Goal: Task Accomplishment & Management: Complete application form

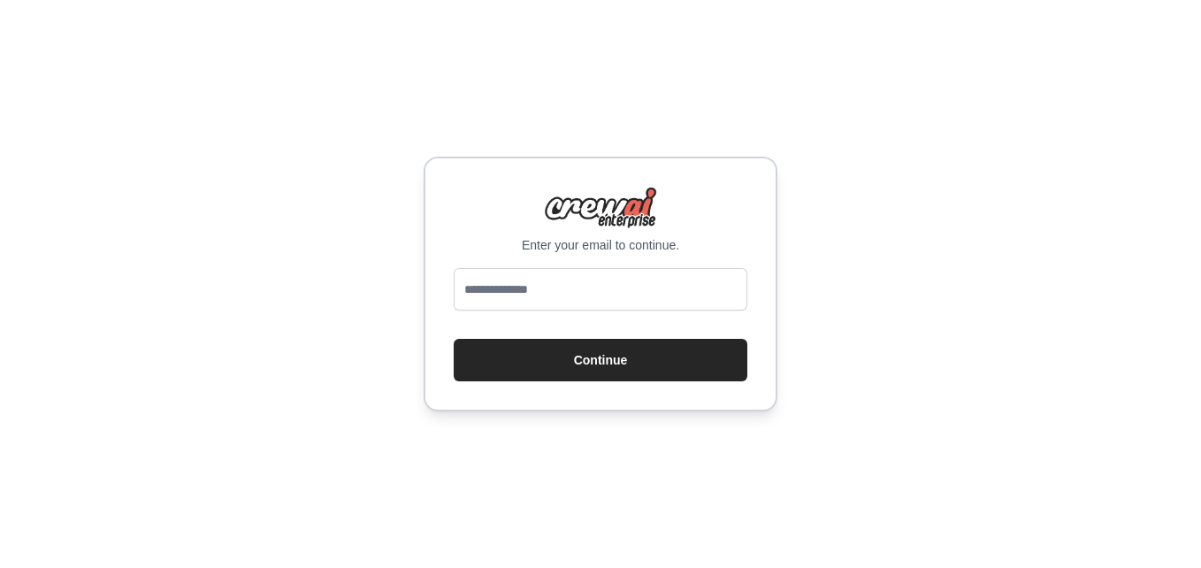
type input "**********"
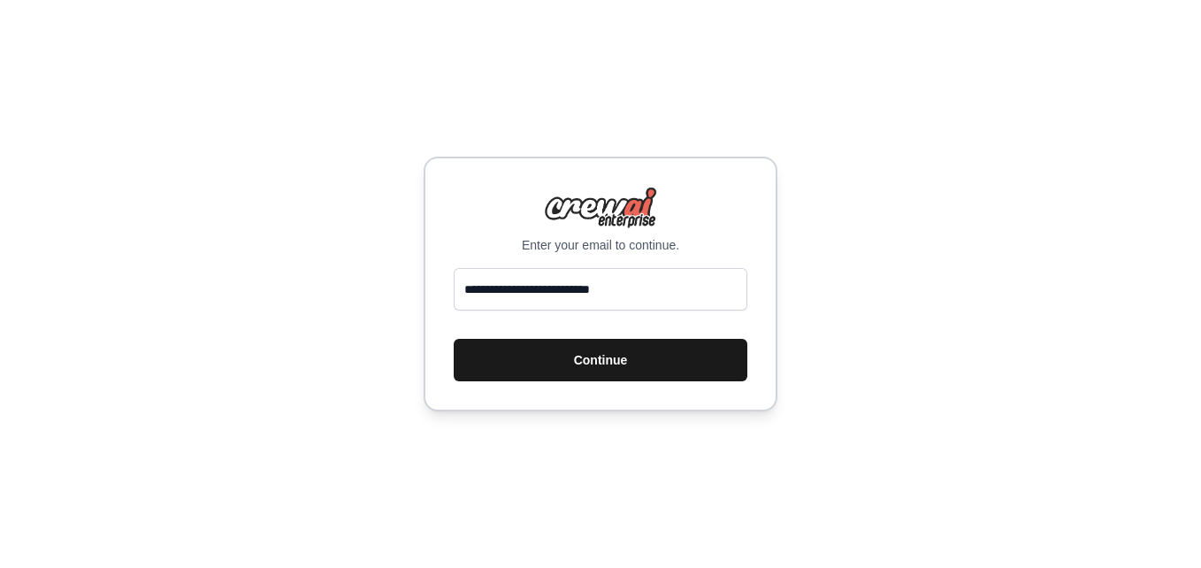
click at [454, 339] on button "Continue" at bounding box center [601, 360] width 294 height 42
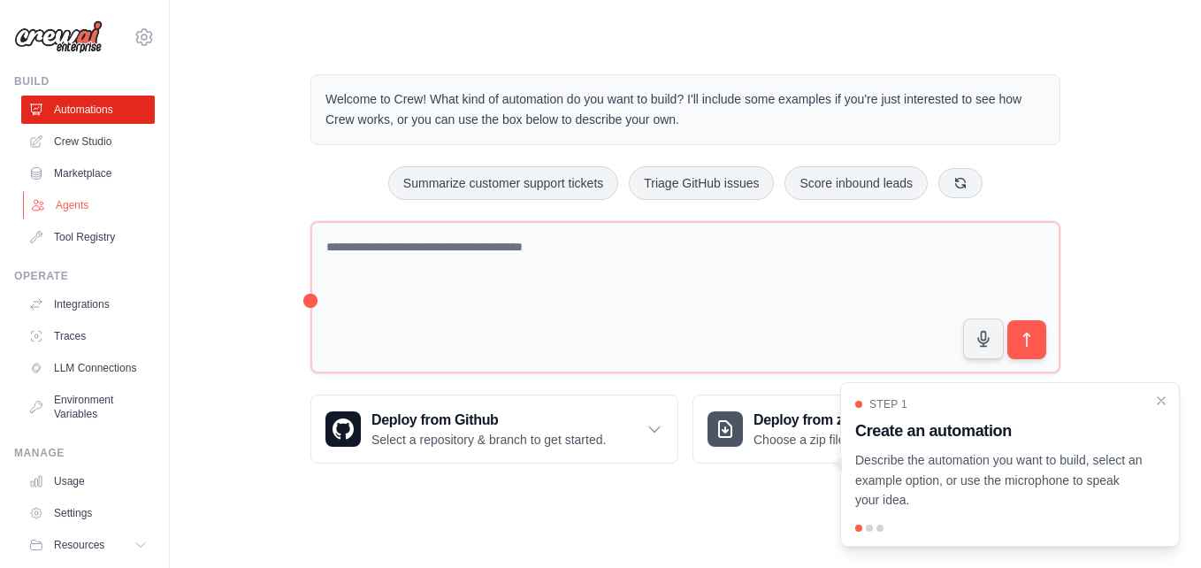
click at [58, 203] on link "Agents" at bounding box center [90, 205] width 134 height 28
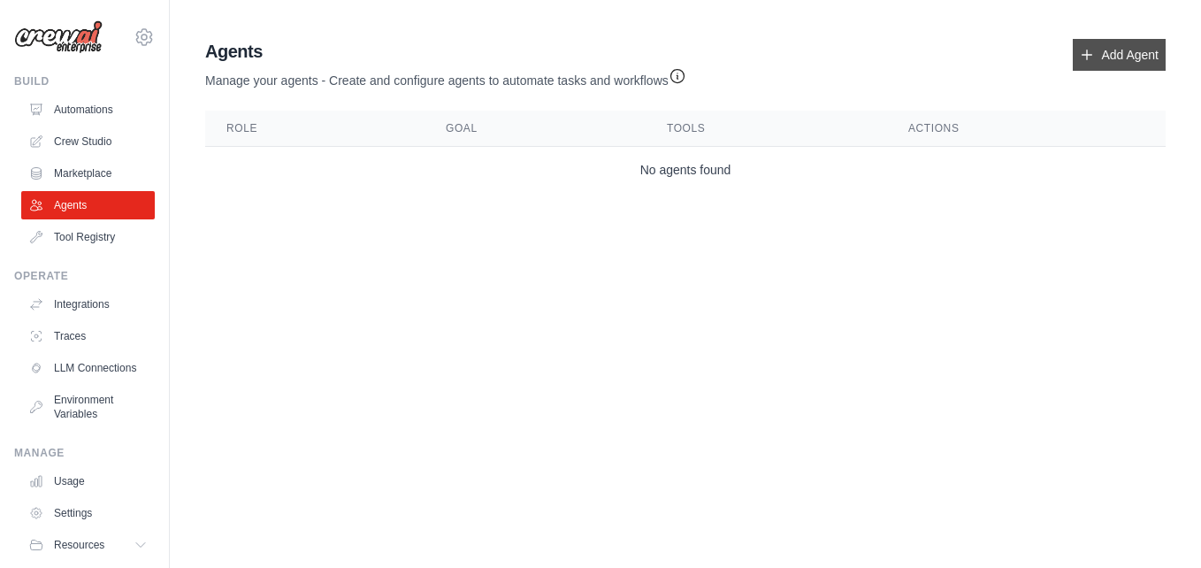
click at [1109, 57] on link "Add Agent" at bounding box center [1119, 55] width 93 height 32
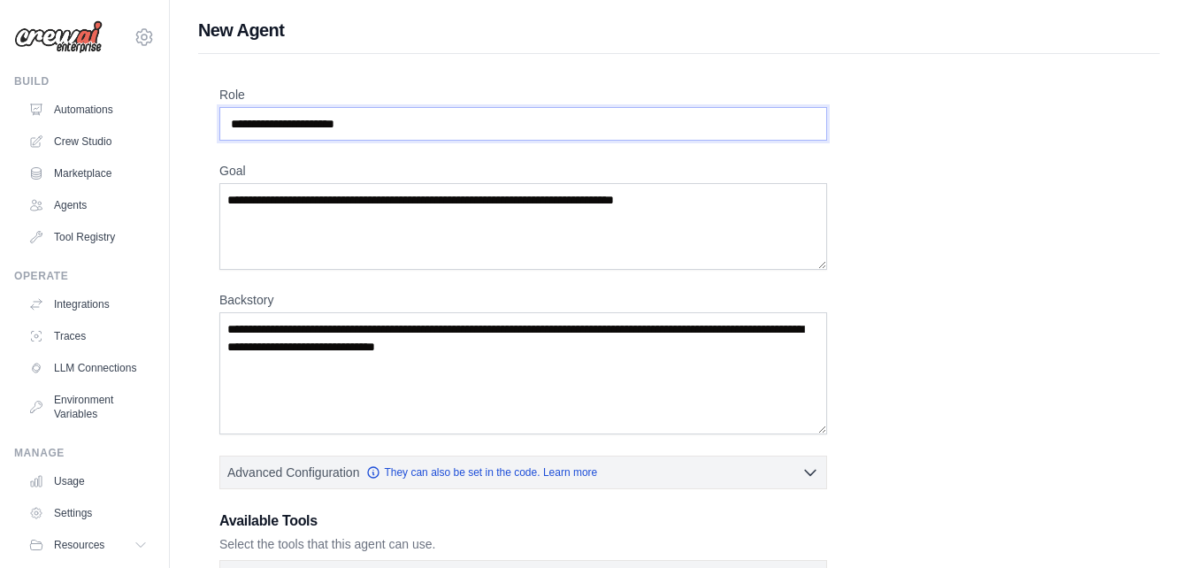
click at [593, 122] on input "Role" at bounding box center [522, 124] width 607 height 34
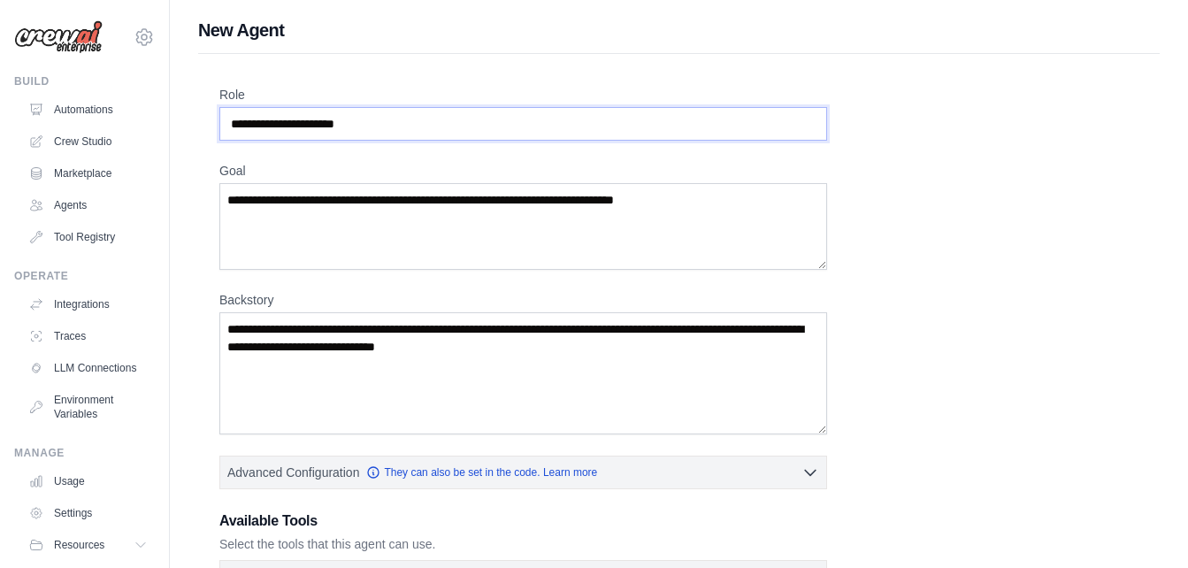
click at [593, 122] on input "Role" at bounding box center [522, 124] width 607 height 34
type input "*******"
click at [571, 218] on textarea "Goal" at bounding box center [522, 226] width 607 height 87
click at [544, 359] on textarea "Backstory" at bounding box center [522, 373] width 607 height 122
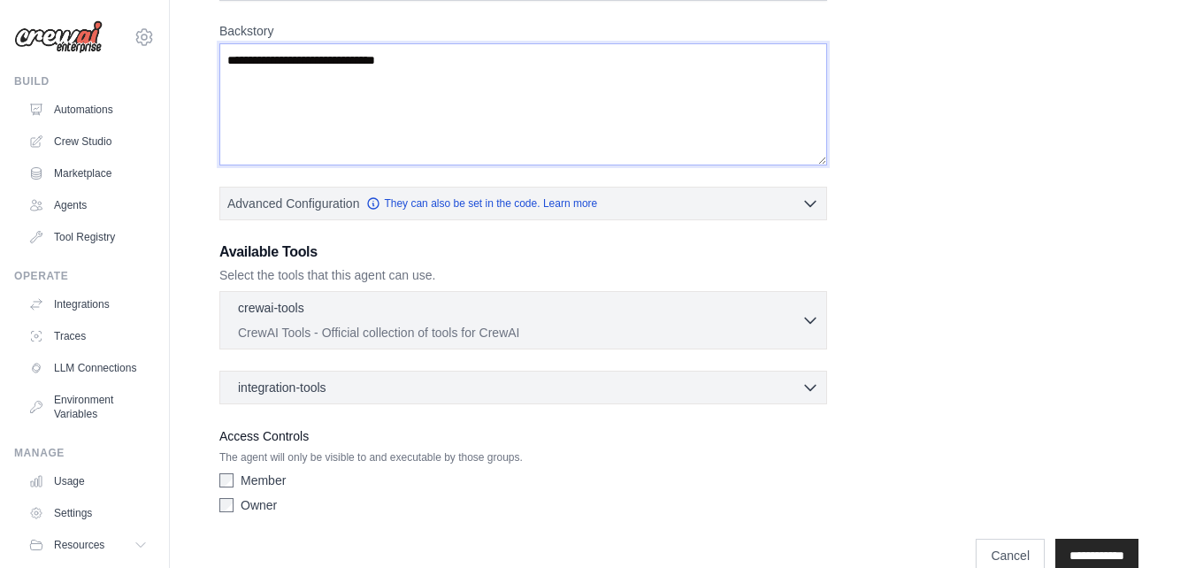
scroll to position [302, 0]
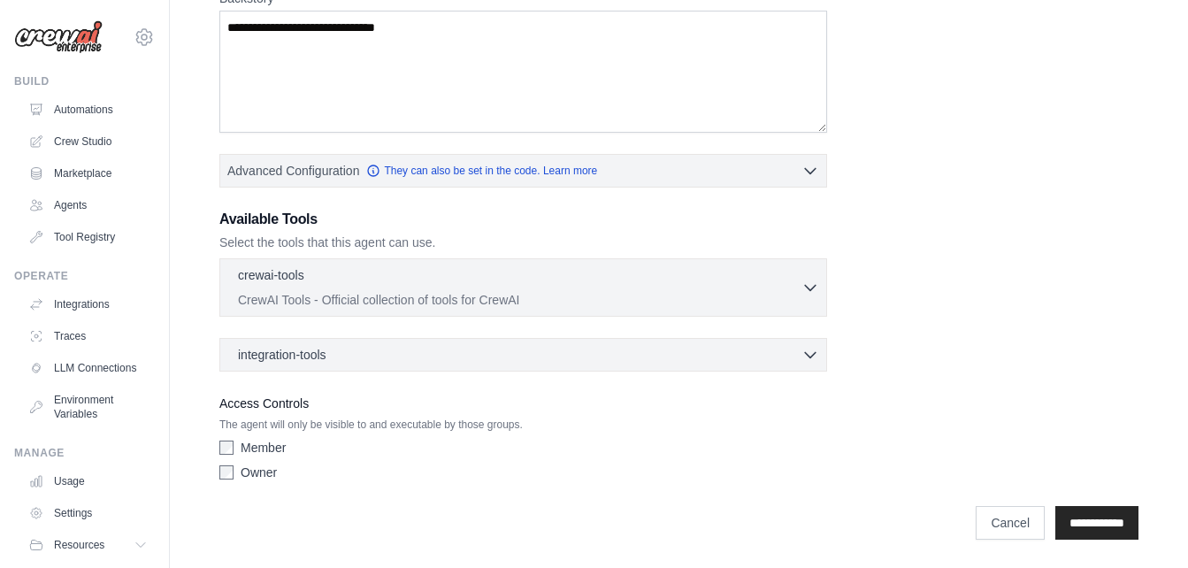
click at [262, 449] on label "Member" at bounding box center [263, 448] width 45 height 18
click at [256, 473] on label "Owner" at bounding box center [259, 472] width 36 height 18
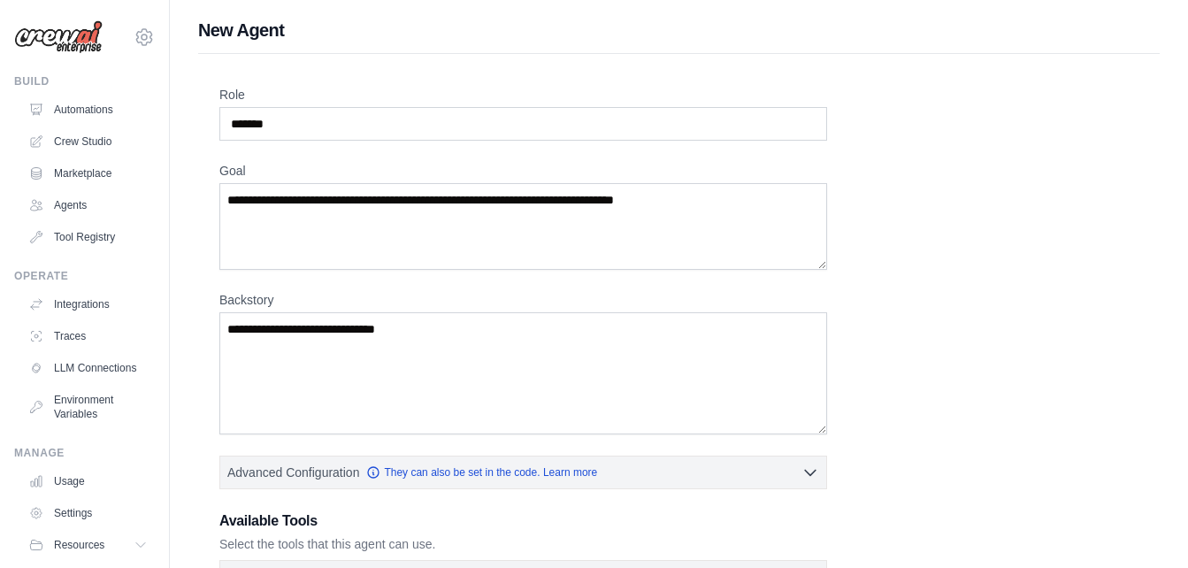
scroll to position [11, 0]
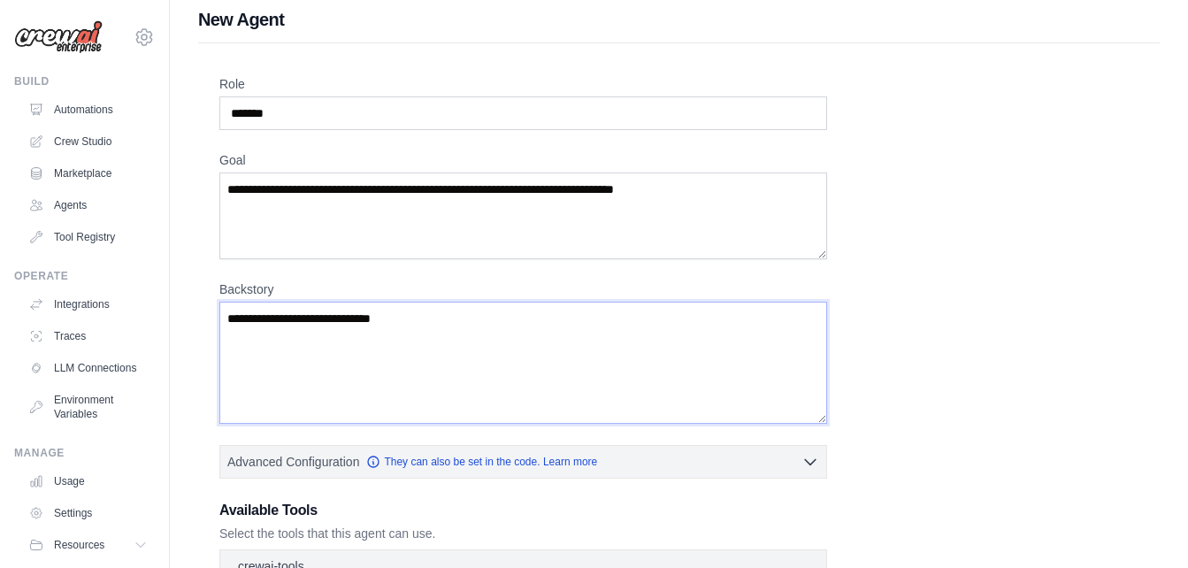
type textarea "**********"
click at [453, 180] on textarea "Goal" at bounding box center [522, 215] width 607 height 87
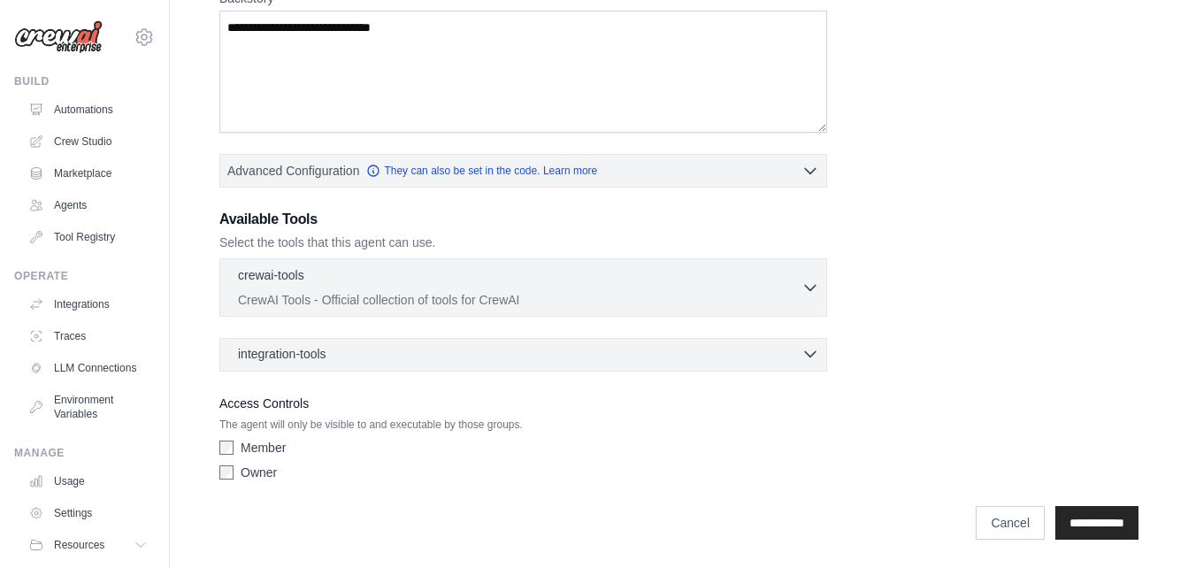
click at [708, 355] on div "integration-tools 0 selected" at bounding box center [528, 354] width 581 height 18
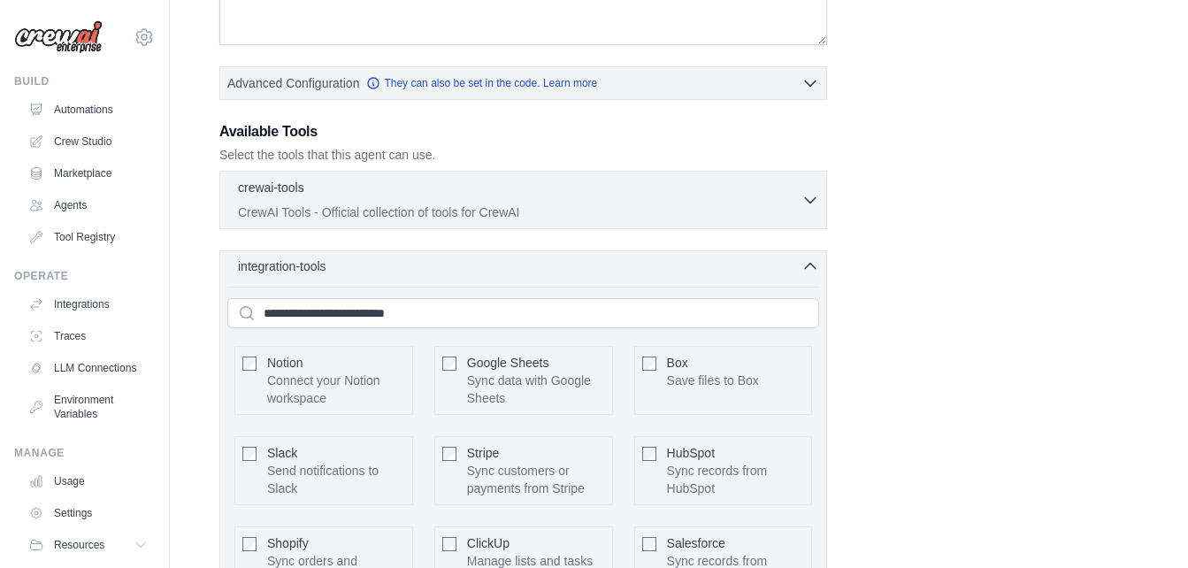
scroll to position [388, 0]
click at [695, 209] on p "CrewAI Tools - Official collection of tools for CrewAI" at bounding box center [519, 212] width 563 height 18
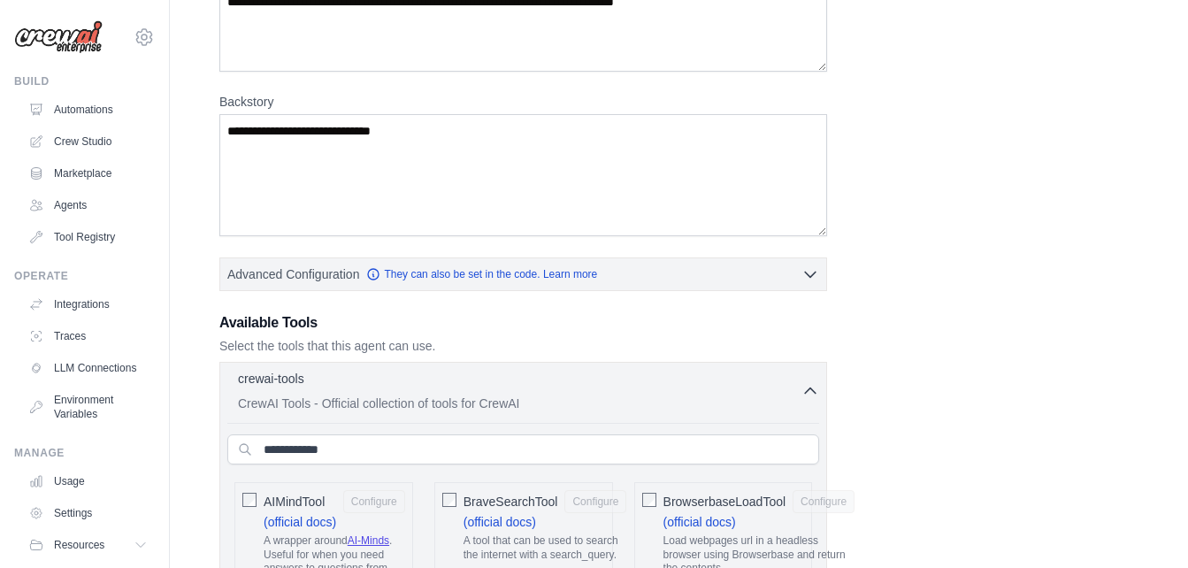
scroll to position [239, 0]
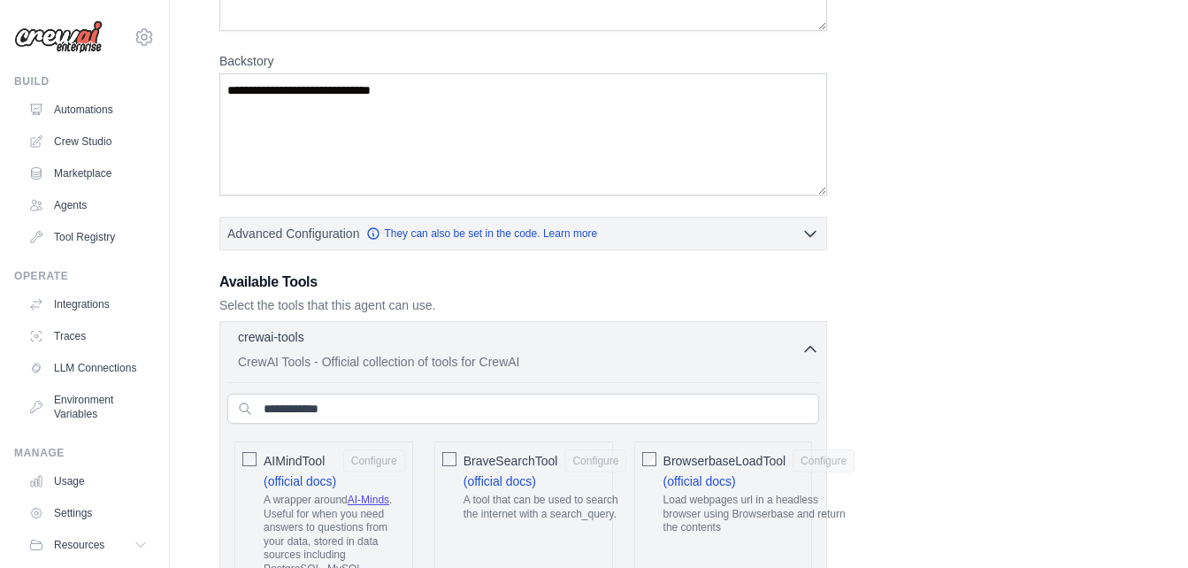
click at [812, 346] on icon "button" at bounding box center [810, 349] width 18 height 18
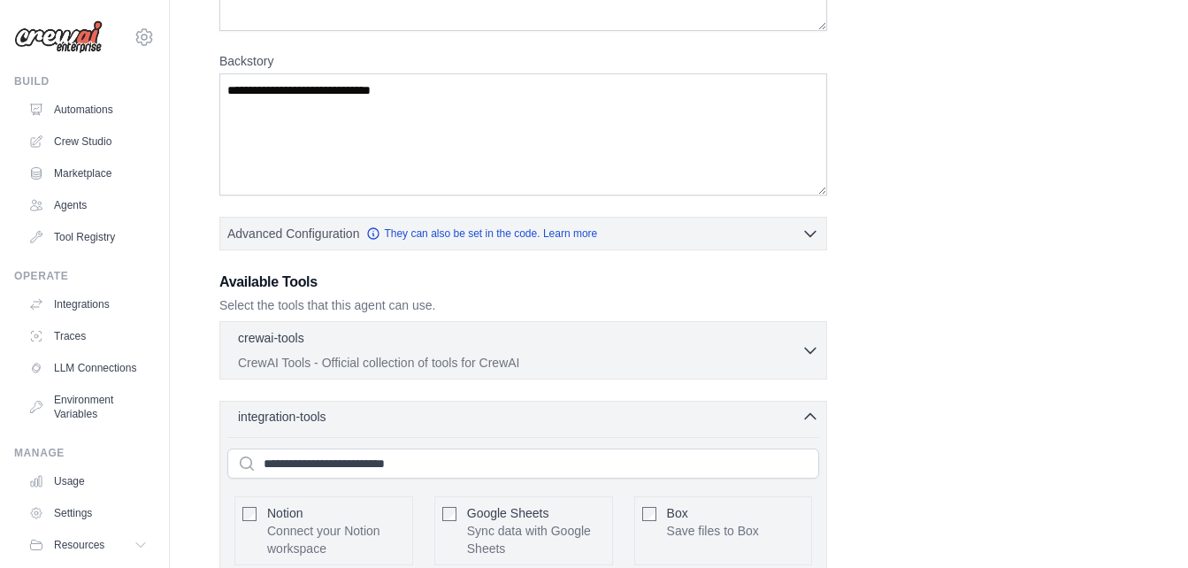
click at [814, 410] on icon "button" at bounding box center [810, 417] width 18 height 18
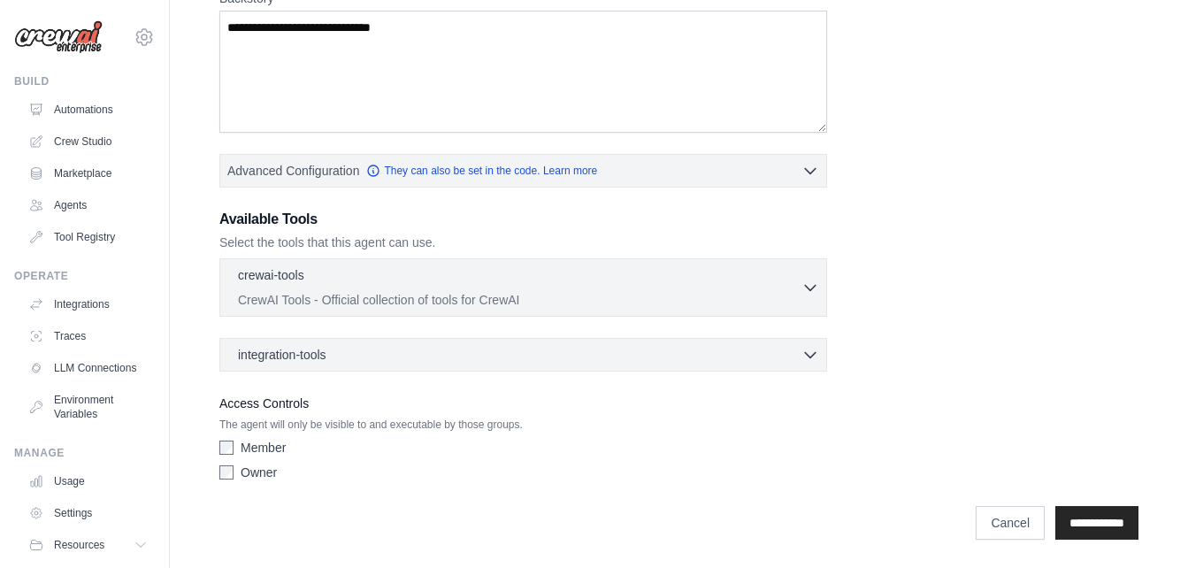
scroll to position [0, 0]
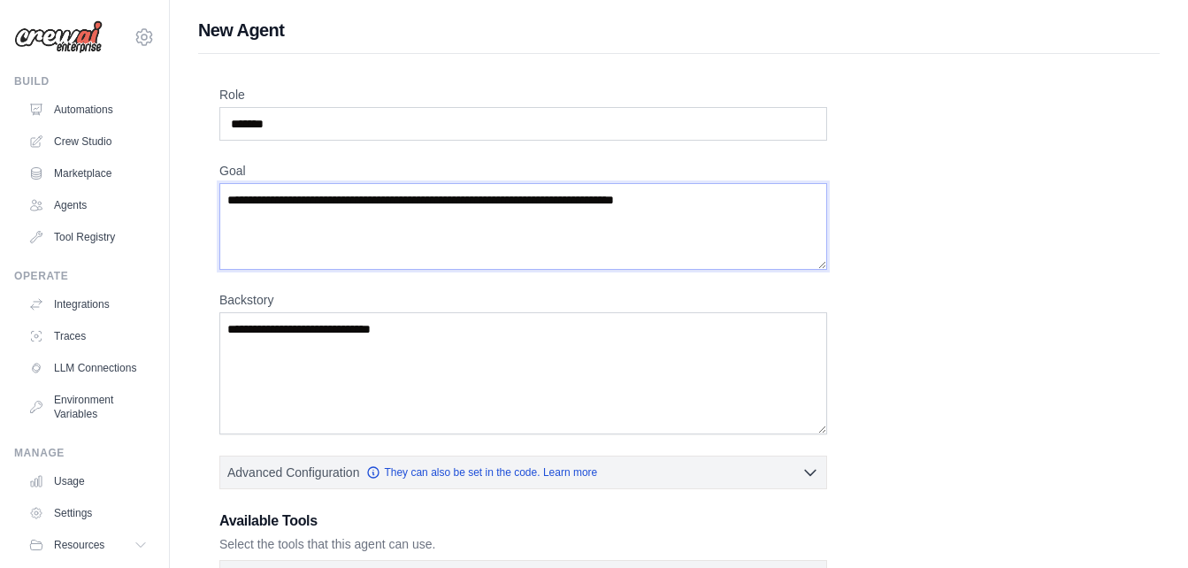
click at [401, 193] on textarea "Goal" at bounding box center [522, 226] width 607 height 87
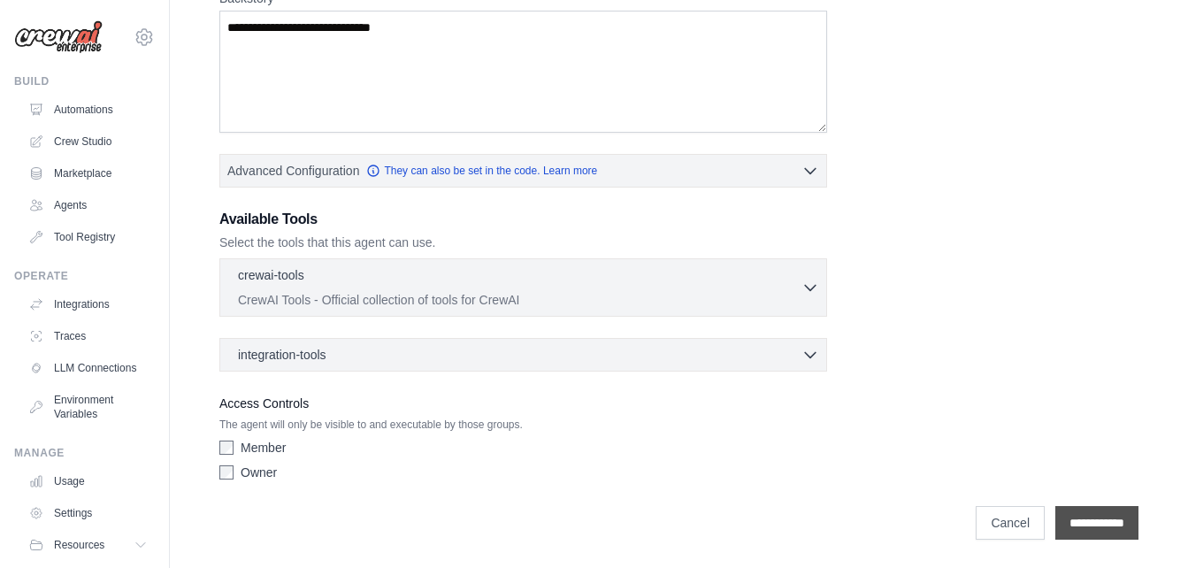
type textarea "**********"
click at [1103, 524] on input "**********" at bounding box center [1096, 523] width 83 height 34
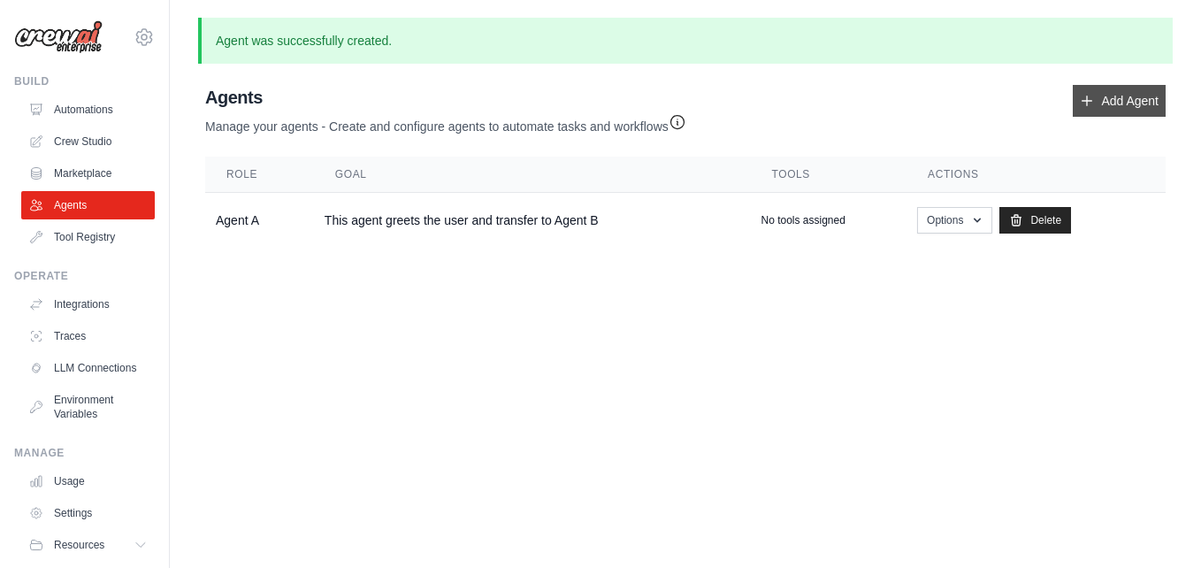
click at [1131, 96] on link "Add Agent" at bounding box center [1119, 101] width 93 height 32
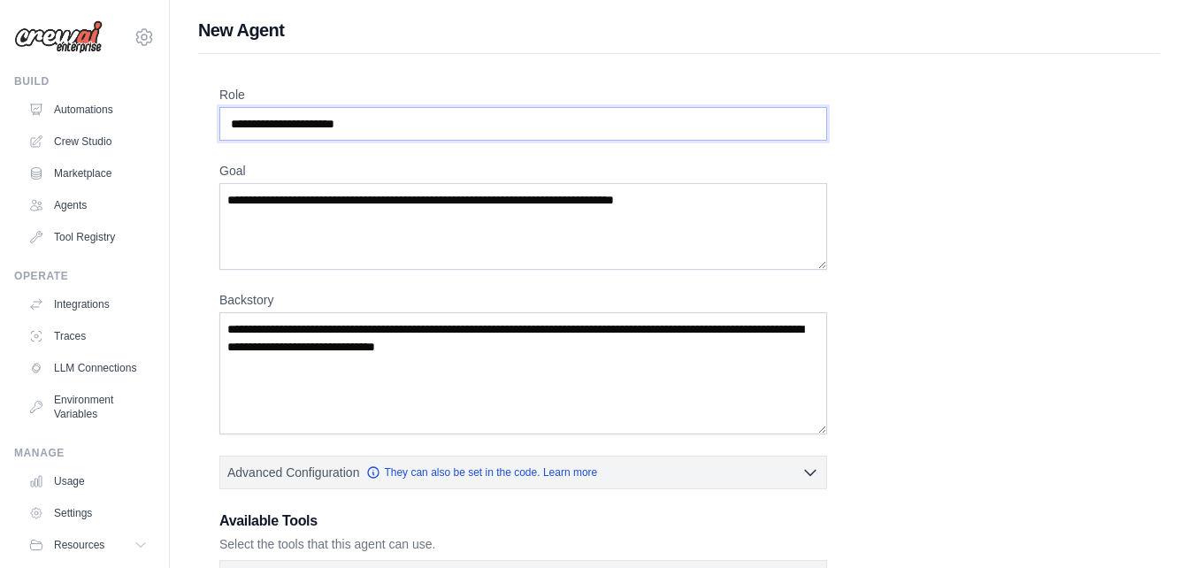
click at [595, 126] on input "Role" at bounding box center [522, 124] width 607 height 34
type input "*******"
click at [576, 210] on textarea "Goal" at bounding box center [522, 226] width 607 height 87
click at [449, 386] on textarea "Backstory" at bounding box center [522, 373] width 607 height 122
type textarea "*"
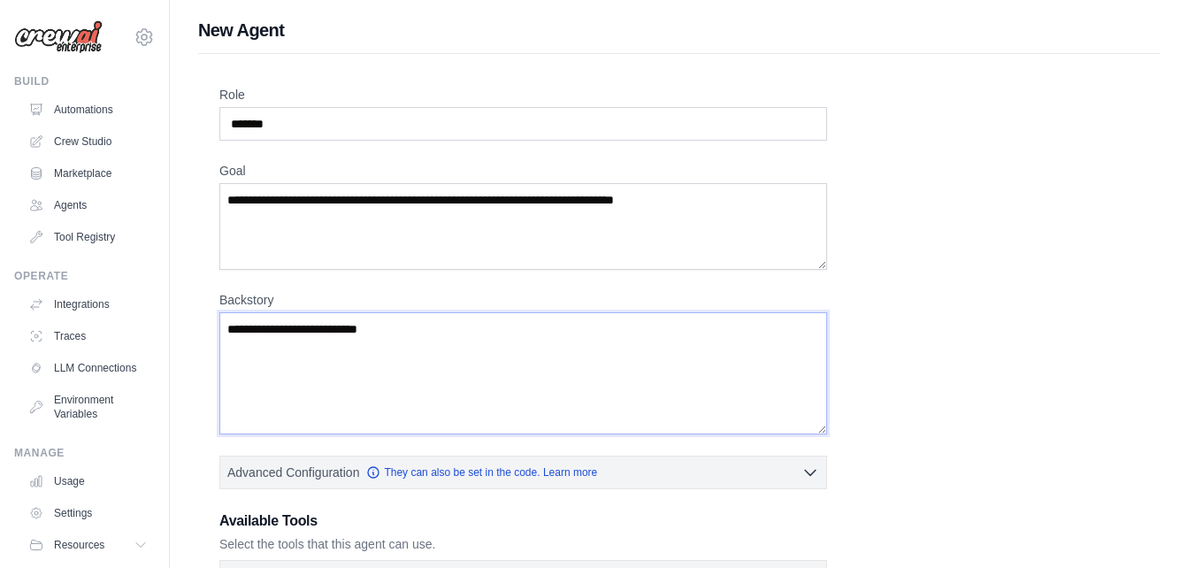
type textarea "**********"
click at [451, 188] on textarea "Goal" at bounding box center [522, 226] width 607 height 87
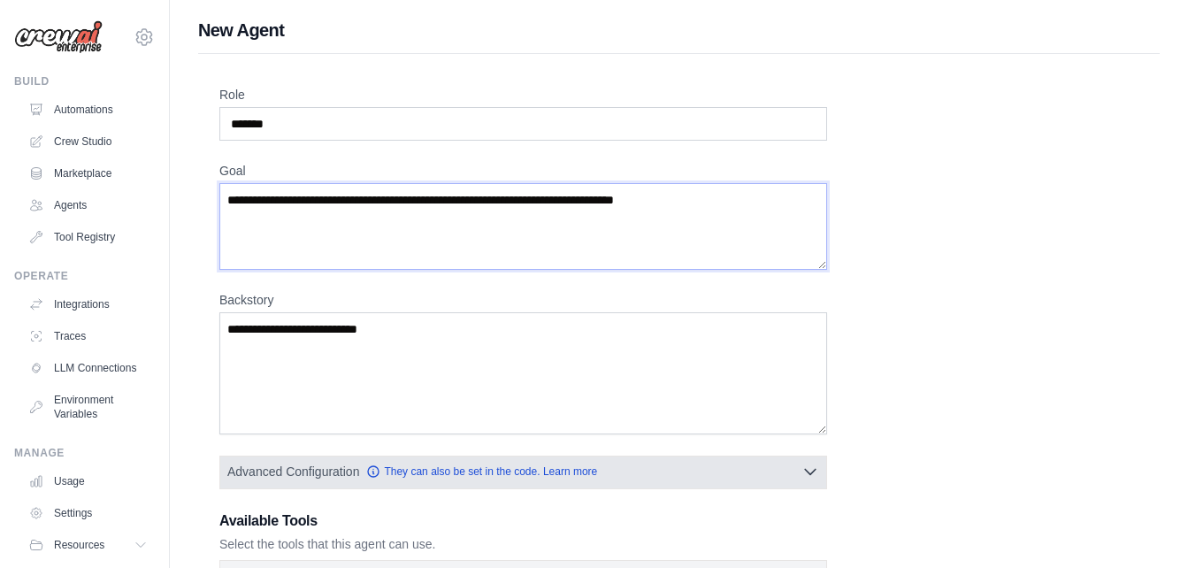
scroll to position [302, 0]
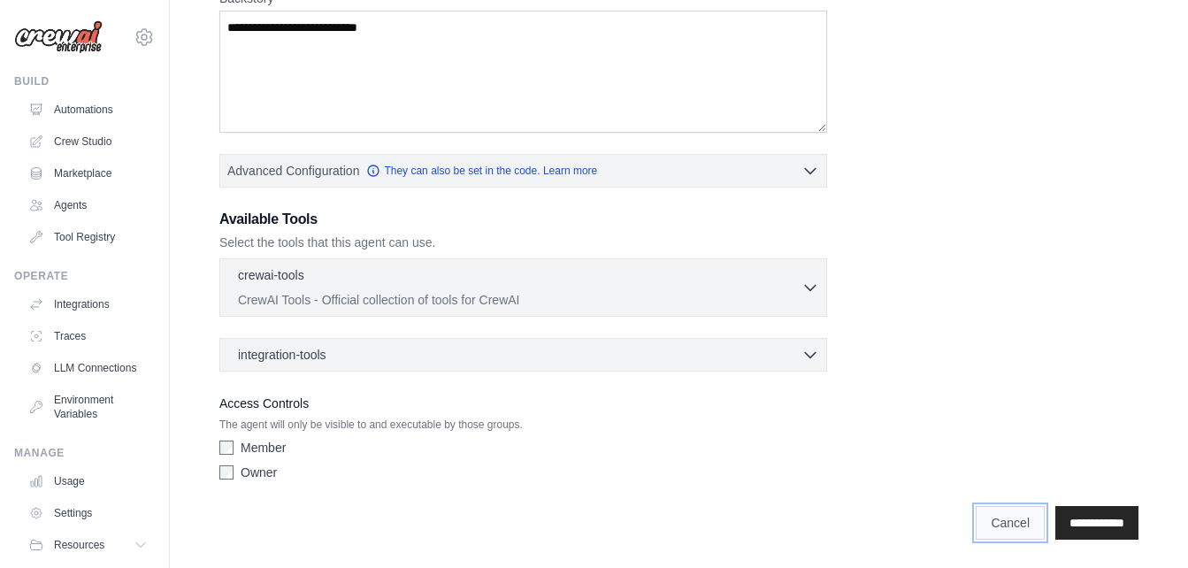
click at [975, 522] on link "Cancel" at bounding box center [1009, 523] width 69 height 34
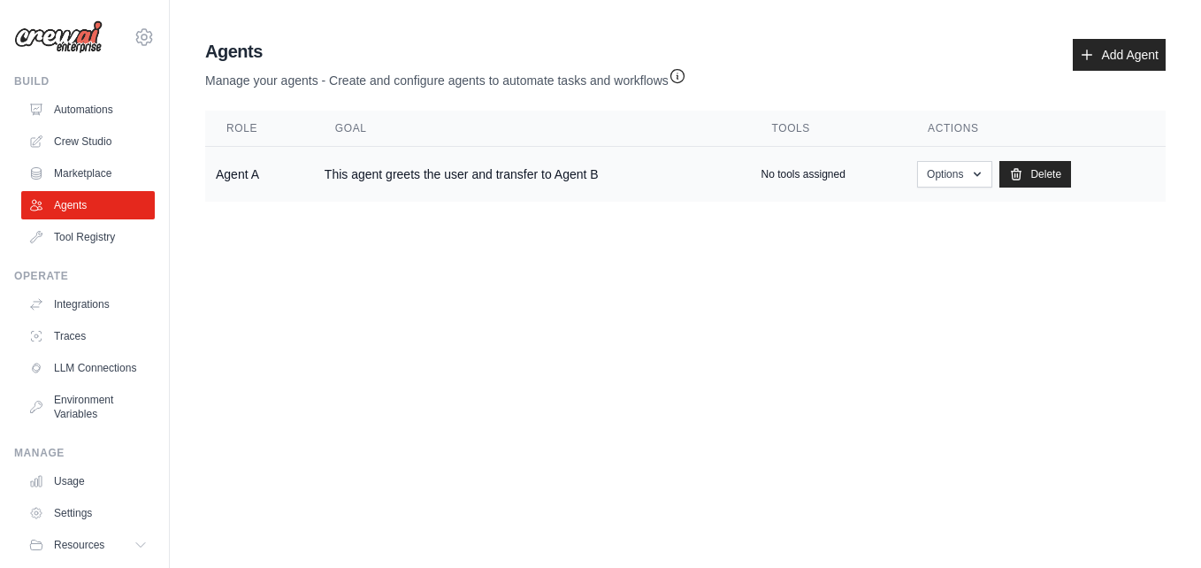
click at [609, 178] on td "This agent greets the user and transfer to Agent B" at bounding box center [532, 175] width 437 height 56
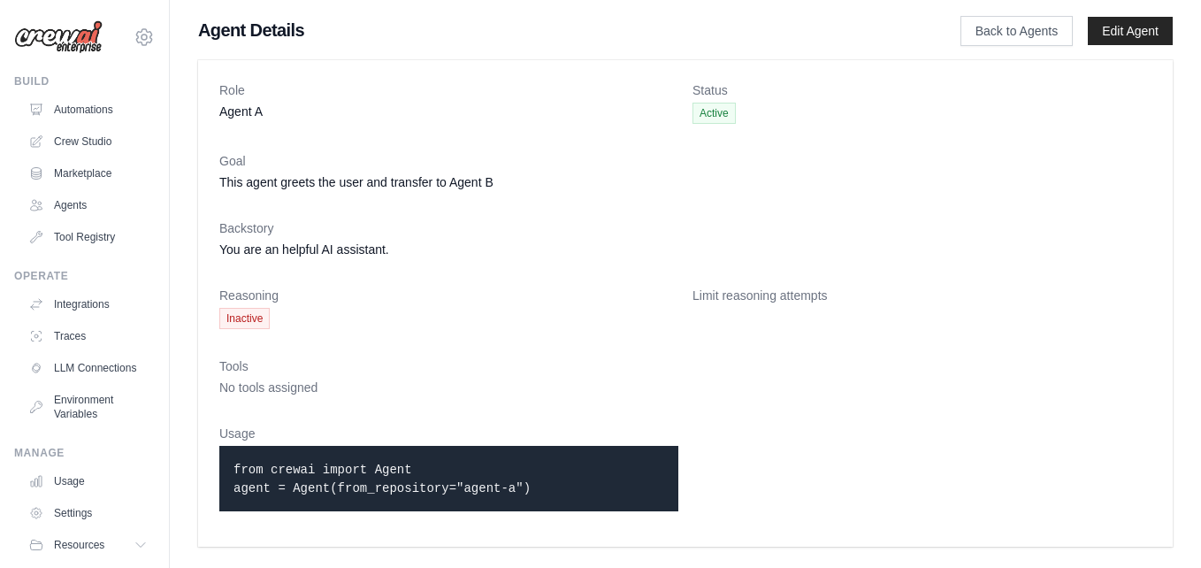
click at [753, 199] on dl "Role Agent A Status Active Goal This agent greets the user and transfer to Agen…" at bounding box center [685, 303] width 932 height 444
